Goal: Task Accomplishment & Management: Manage account settings

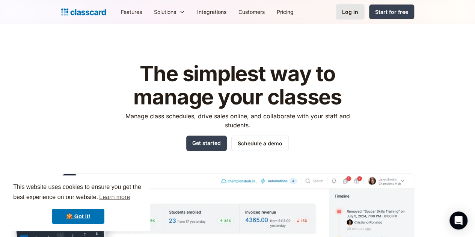
click at [358, 12] on div "Log in" at bounding box center [350, 12] width 16 height 8
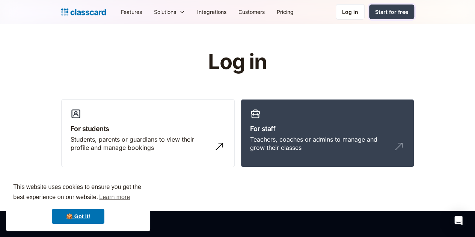
click at [414, 15] on link "Start for free" at bounding box center [391, 12] width 45 height 15
click at [374, 9] on nav "Features Resources Blog The latest industry news, updates and info. Customer st…" at bounding box center [264, 11] width 299 height 17
click at [365, 11] on link "Log in" at bounding box center [350, 11] width 29 height 15
click at [305, 95] on div "Log in For students Students, parents or guardians to view their profile and ma…" at bounding box center [237, 111] width 353 height 123
click at [331, 137] on div "Teachers, coaches or admins to manage and grow their classes" at bounding box center [320, 143] width 140 height 17
